Goal: Information Seeking & Learning: Learn about a topic

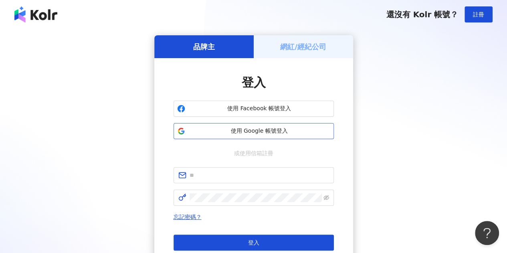
click at [264, 127] on span "使用 Google 帳號登入" at bounding box center [259, 131] width 142 height 8
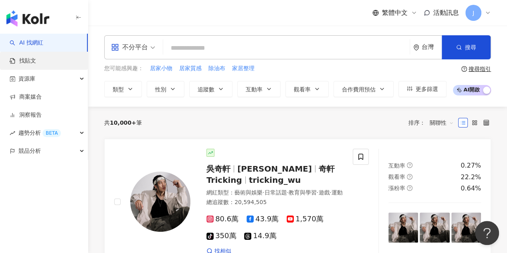
click at [36, 57] on link "找貼文" at bounding box center [23, 61] width 26 height 8
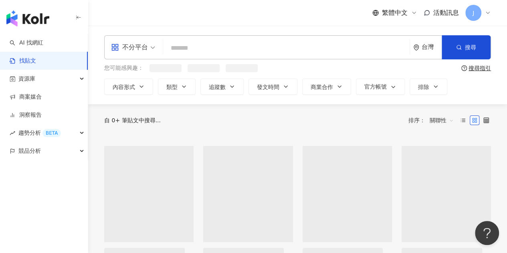
click at [168, 46] on input "search" at bounding box center [286, 47] width 240 height 17
click at [218, 49] on input "search" at bounding box center [286, 47] width 240 height 17
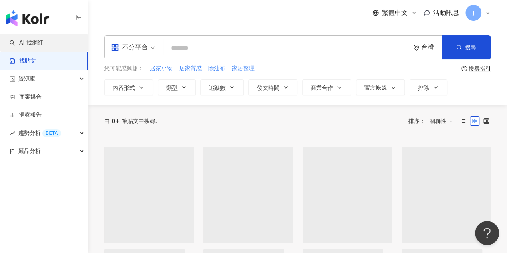
click at [43, 39] on link "AI 找網紅" at bounding box center [27, 43] width 34 height 8
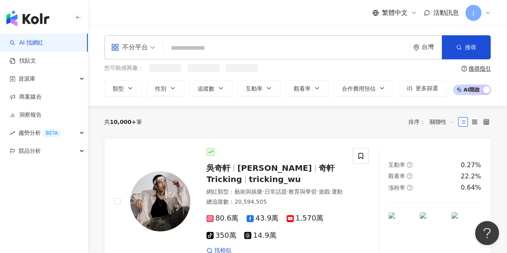
click at [257, 51] on input "search" at bounding box center [286, 47] width 240 height 15
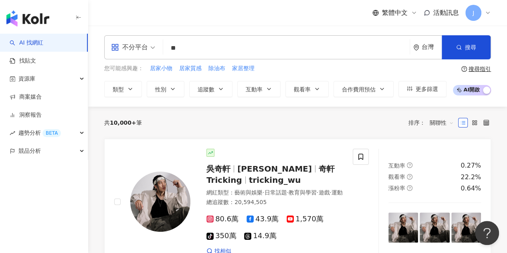
type input "**"
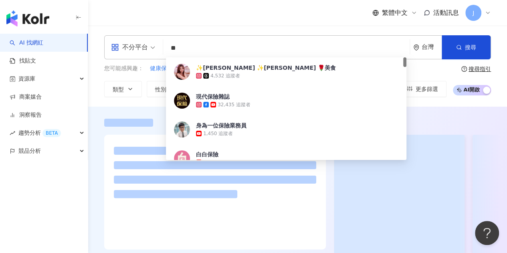
click at [276, 24] on div "繁體中文 活動訊息 J" at bounding box center [297, 13] width 387 height 26
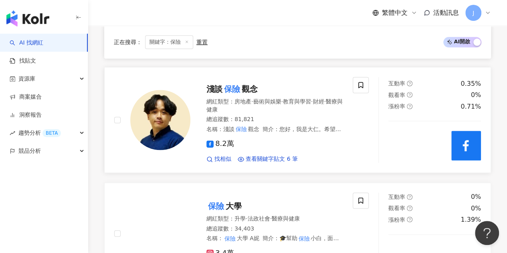
scroll to position [470, 0]
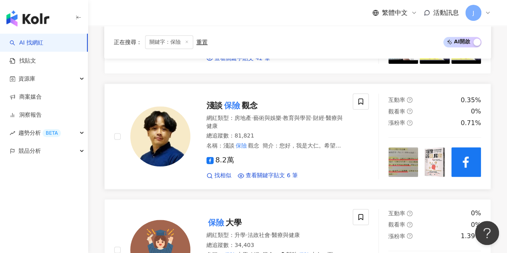
click at [244, 104] on span "觀念" at bounding box center [250, 106] width 16 height 10
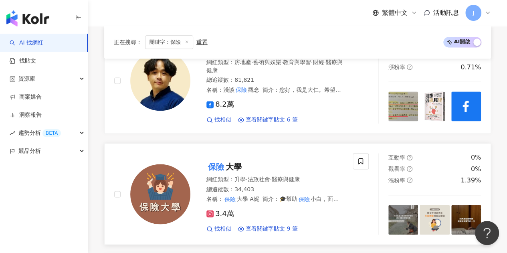
scroll to position [550, 0]
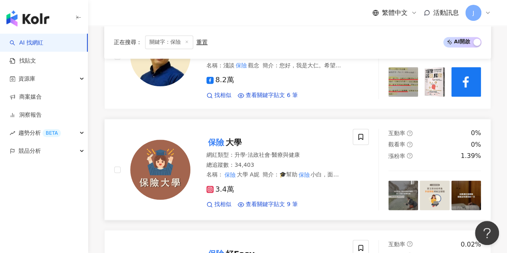
click at [239, 140] on span "大學" at bounding box center [234, 142] width 16 height 10
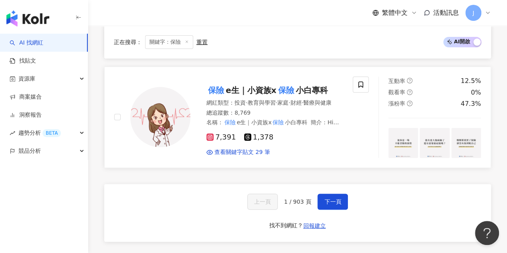
scroll to position [1551, 0]
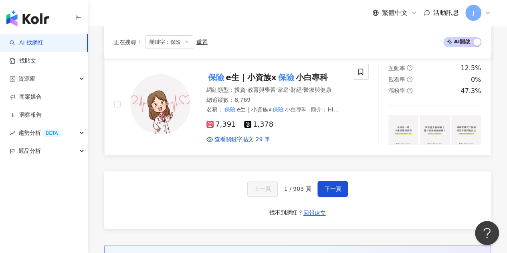
click at [304, 82] on span "小白專科" at bounding box center [311, 78] width 32 height 10
click at [341, 197] on button "下一頁" at bounding box center [332, 189] width 30 height 16
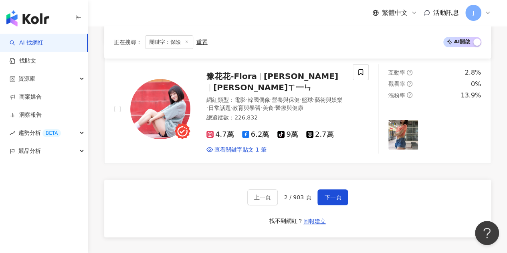
scroll to position [1632, 0]
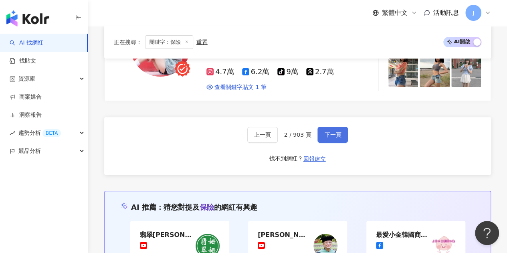
click at [325, 131] on span "下一頁" at bounding box center [332, 134] width 17 height 6
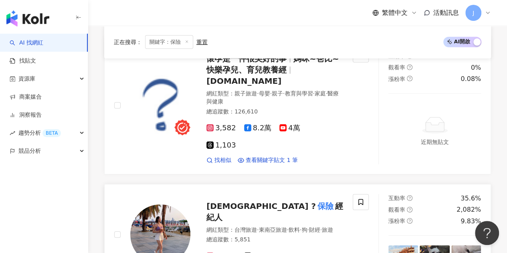
scroll to position [1202, 0]
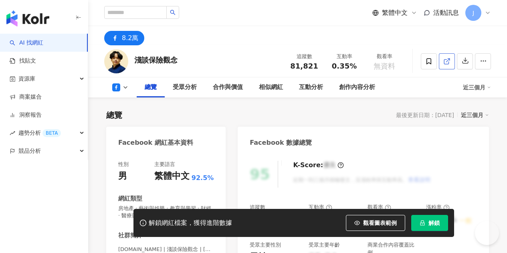
click at [442, 56] on link at bounding box center [447, 61] width 16 height 16
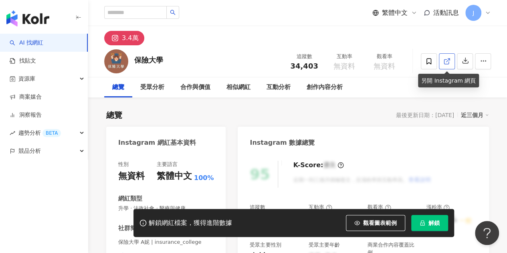
click at [449, 64] on icon at bounding box center [446, 61] width 7 height 7
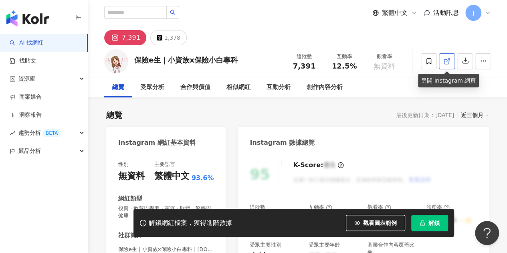
click at [447, 62] on icon at bounding box center [446, 61] width 7 height 7
